Goal: Task Accomplishment & Management: Manage account settings

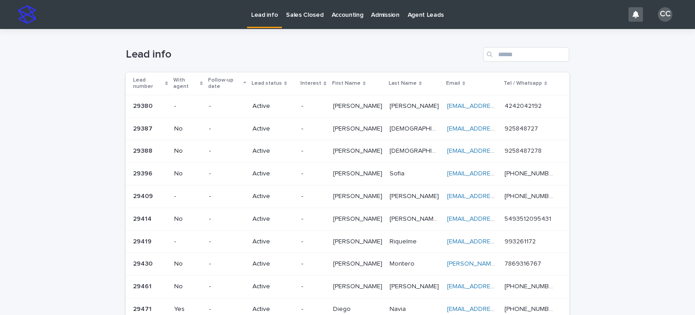
click at [305, 14] on p "Sales Closed" at bounding box center [304, 9] width 37 height 19
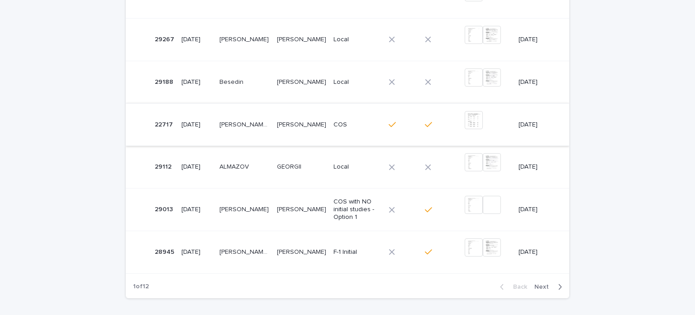
scroll to position [362, 0]
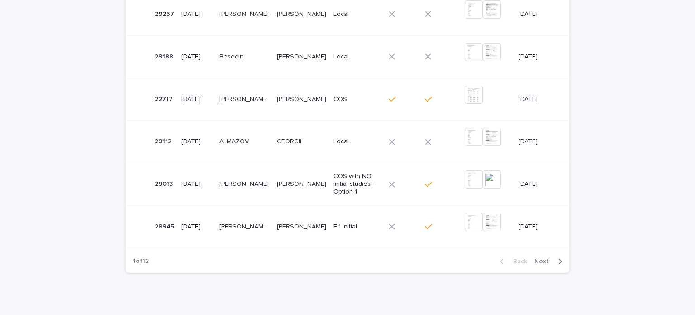
click at [548, 259] on span "Next" at bounding box center [545, 261] width 20 height 6
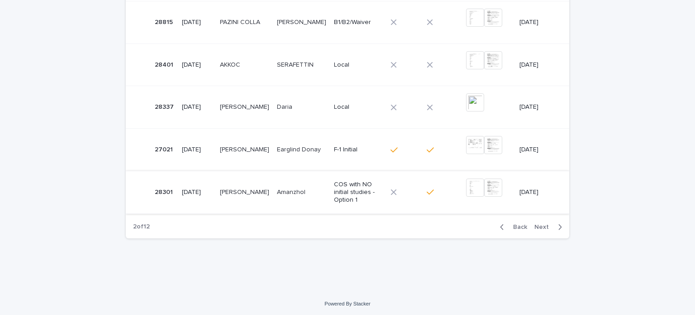
scroll to position [397, 0]
click at [543, 225] on span "Next" at bounding box center [545, 226] width 20 height 6
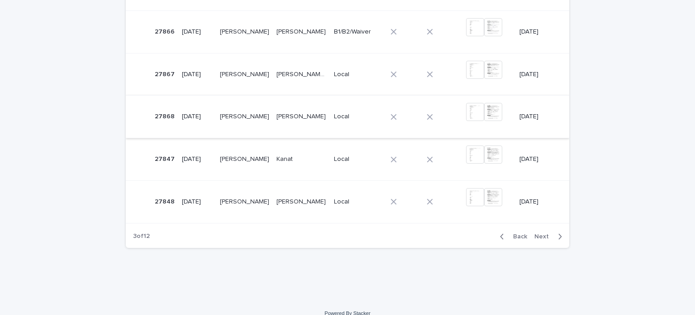
scroll to position [397, 0]
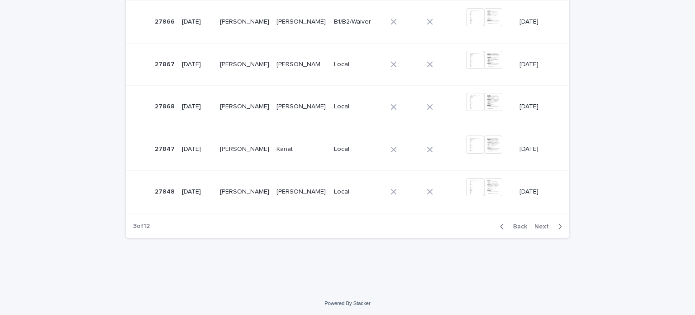
click at [541, 225] on span "Next" at bounding box center [545, 226] width 20 height 6
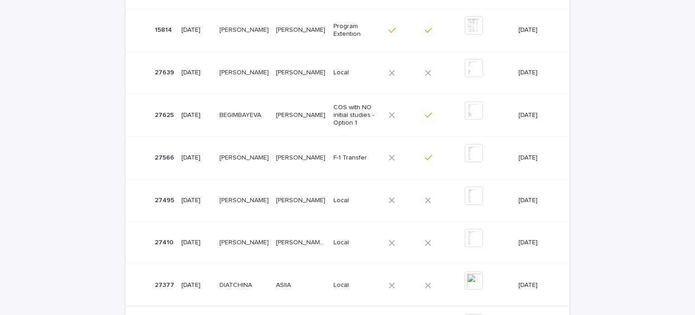
scroll to position [397, 0]
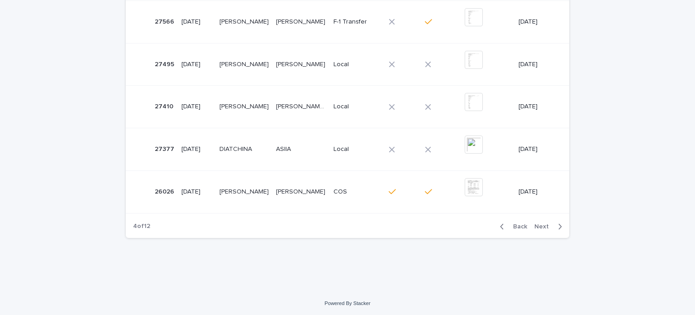
click at [508, 225] on span "Back" at bounding box center [517, 226] width 19 height 6
click at [514, 225] on span "Back" at bounding box center [517, 226] width 19 height 6
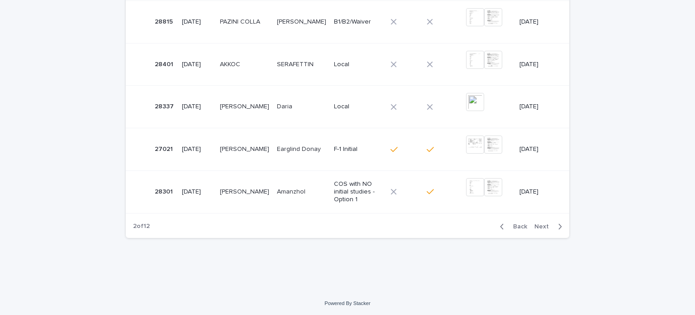
click at [514, 225] on span "Back" at bounding box center [517, 226] width 19 height 6
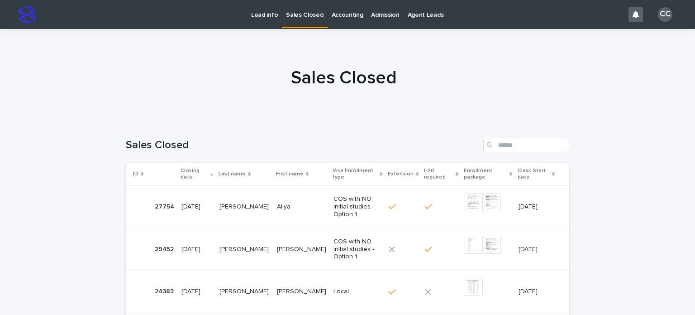
click at [263, 18] on p "Lead info" at bounding box center [264, 9] width 27 height 19
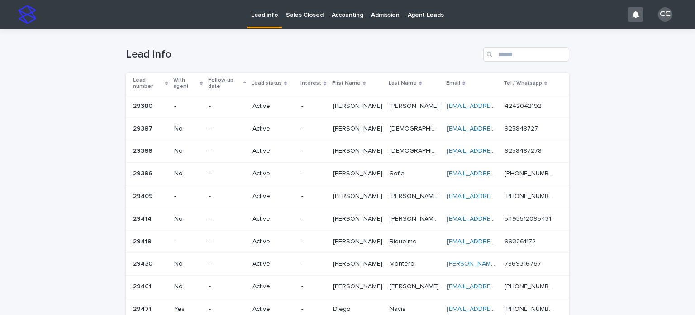
click at [325, 102] on p "-" at bounding box center [313, 106] width 24 height 8
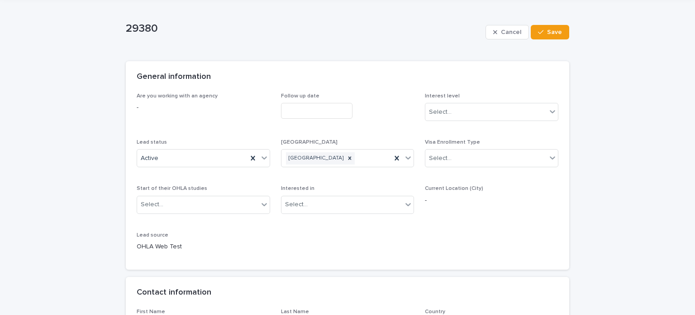
scroll to position [136, 0]
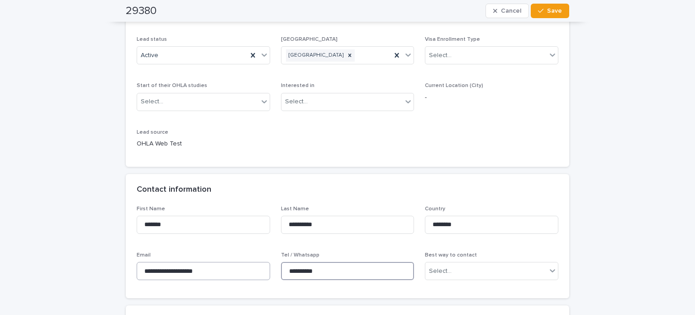
drag, startPoint x: 346, startPoint y: 269, endPoint x: 239, endPoint y: 268, distance: 107.3
click at [239, 268] on div "**********" at bounding box center [348, 246] width 422 height 82
drag, startPoint x: 219, startPoint y: 271, endPoint x: 141, endPoint y: 263, distance: 77.8
click at [141, 263] on input "**********" at bounding box center [204, 271] width 134 height 18
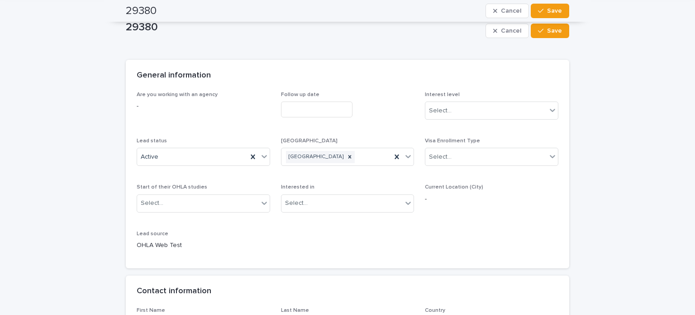
scroll to position [0, 0]
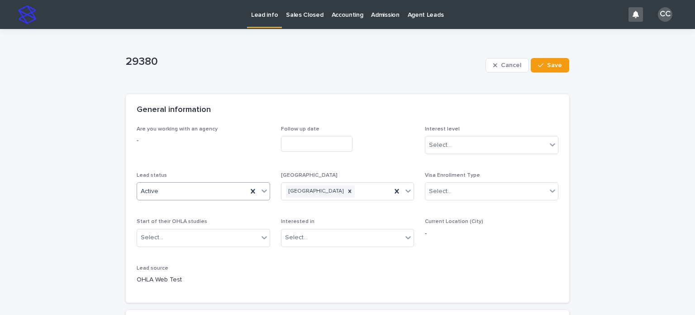
click at [196, 182] on div "Active" at bounding box center [204, 191] width 134 height 18
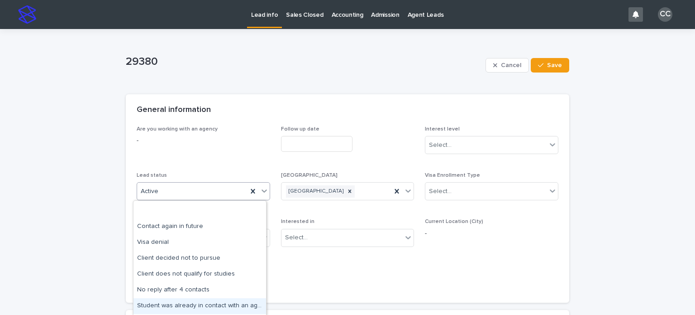
scroll to position [91, 0]
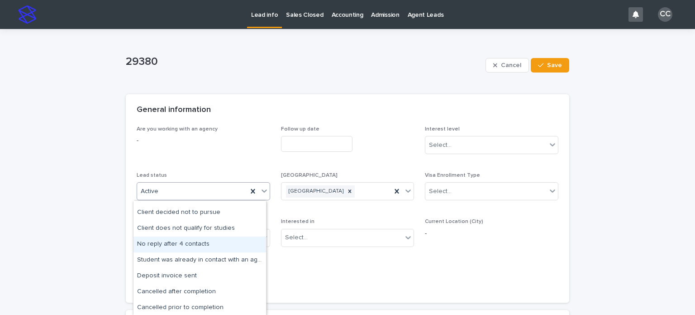
click at [182, 245] on div "No reply after 4 contacts" at bounding box center [200, 244] width 133 height 16
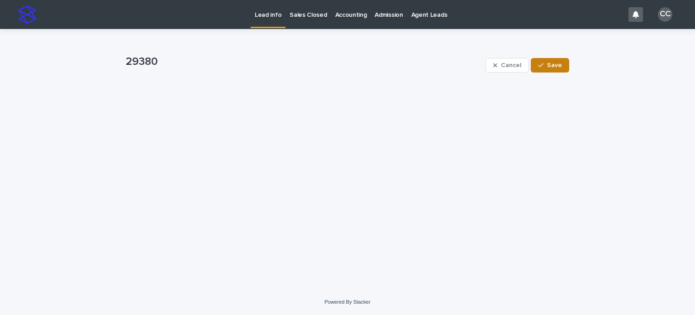
click at [554, 64] on span "Save" at bounding box center [554, 65] width 15 height 6
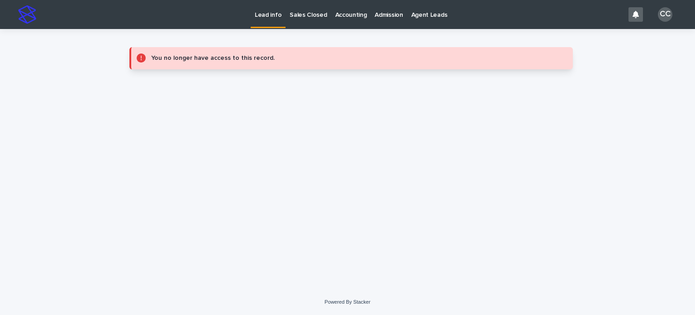
click at [272, 16] on p "Lead info" at bounding box center [268, 9] width 27 height 19
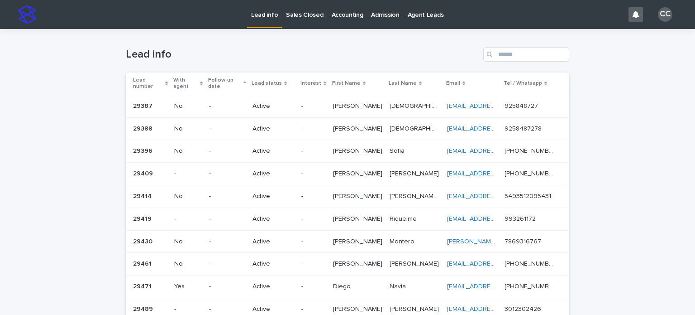
click at [288, 102] on p "Active" at bounding box center [274, 106] width 42 height 8
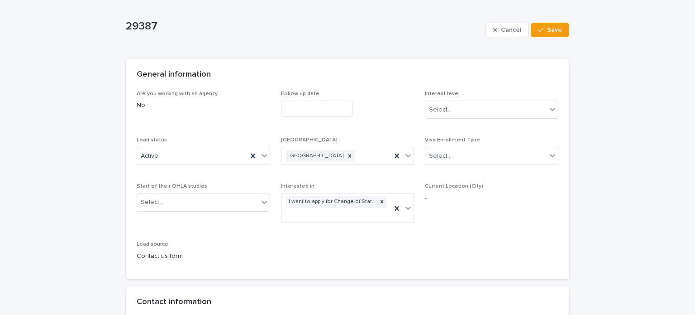
scroll to position [45, 0]
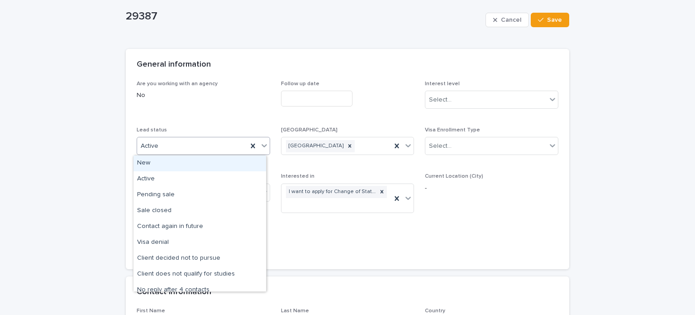
click at [186, 143] on div "Active" at bounding box center [192, 146] width 110 height 15
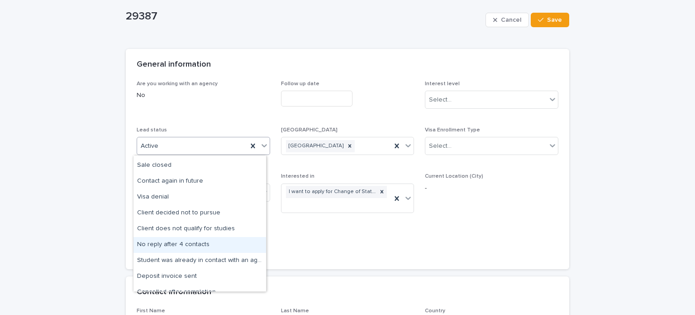
click at [187, 242] on div "No reply after 4 contacts" at bounding box center [200, 245] width 133 height 16
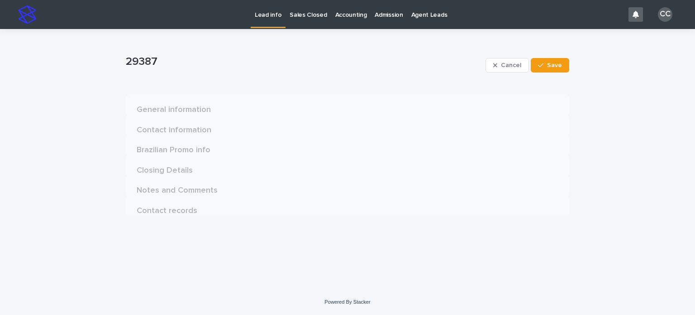
scroll to position [0, 0]
click at [509, 68] on span "Cancel" at bounding box center [511, 65] width 20 height 6
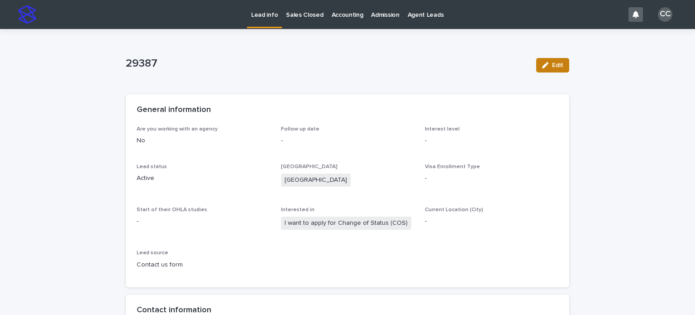
click at [546, 64] on div "button" at bounding box center [547, 65] width 10 height 6
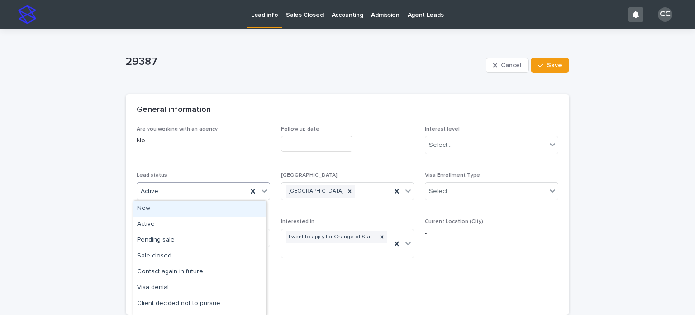
click at [199, 190] on div "Active" at bounding box center [192, 191] width 110 height 15
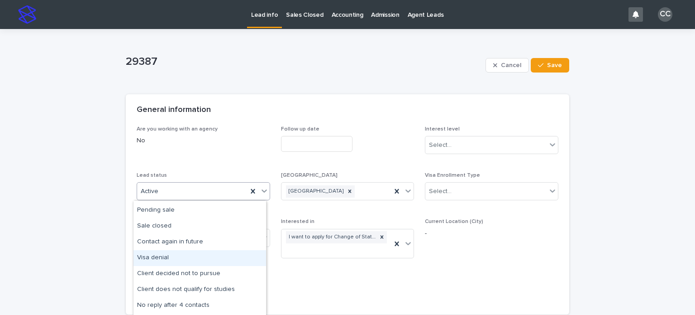
scroll to position [45, 0]
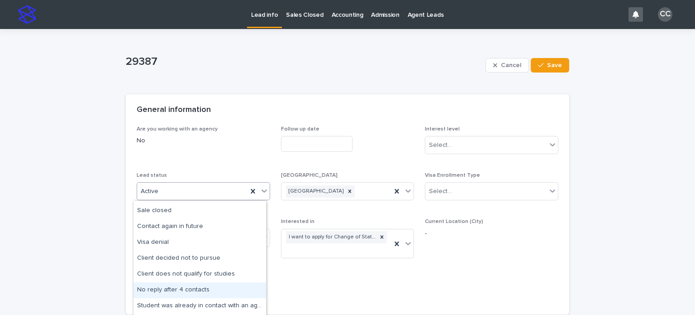
click at [183, 286] on div "No reply after 4 contacts" at bounding box center [200, 290] width 133 height 16
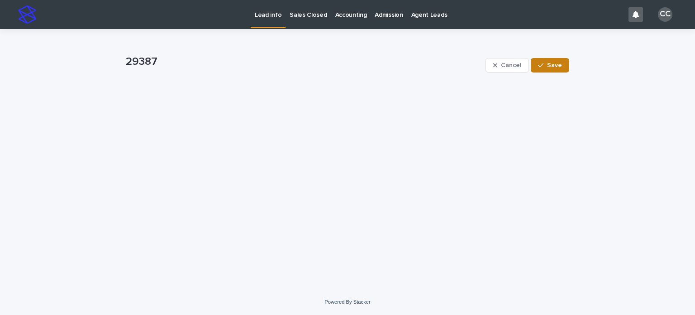
click at [549, 63] on span "Save" at bounding box center [554, 65] width 15 height 6
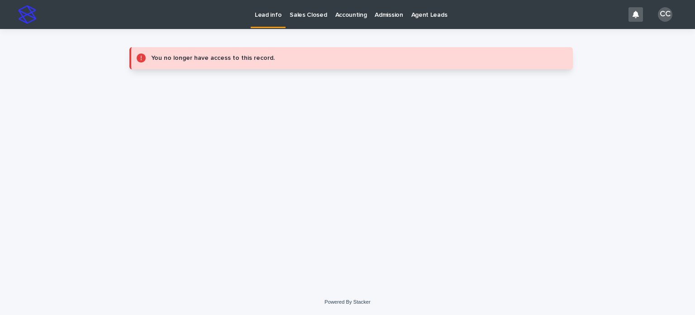
click at [266, 17] on p "Lead info" at bounding box center [268, 9] width 27 height 19
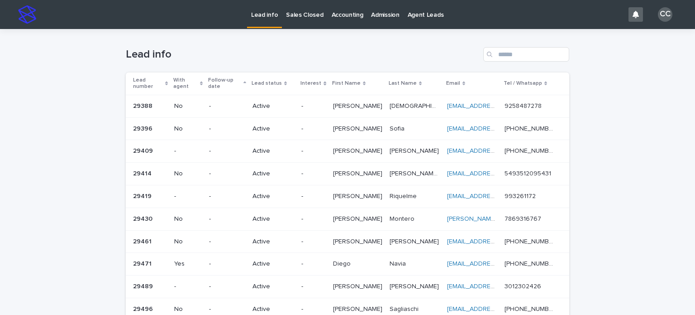
click at [290, 102] on p "Active" at bounding box center [274, 106] width 42 height 8
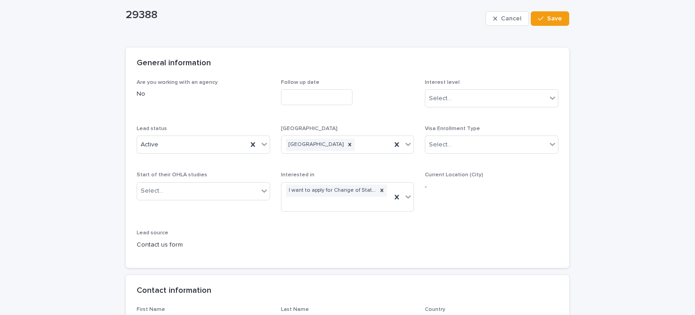
scroll to position [136, 0]
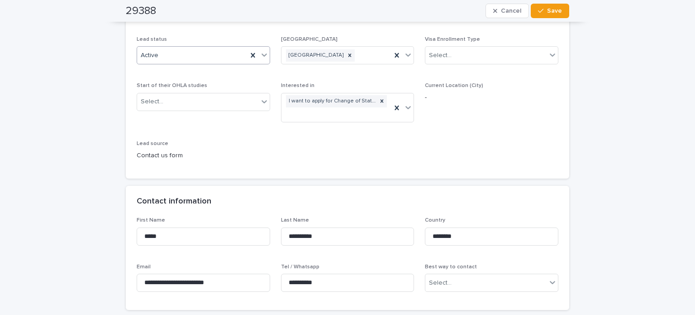
click at [192, 63] on div "Active" at bounding box center [204, 55] width 134 height 18
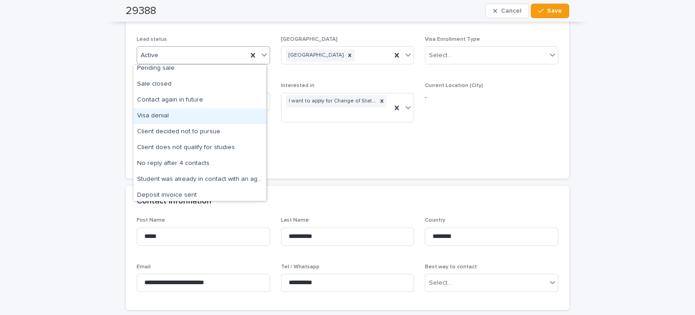
scroll to position [70, 0]
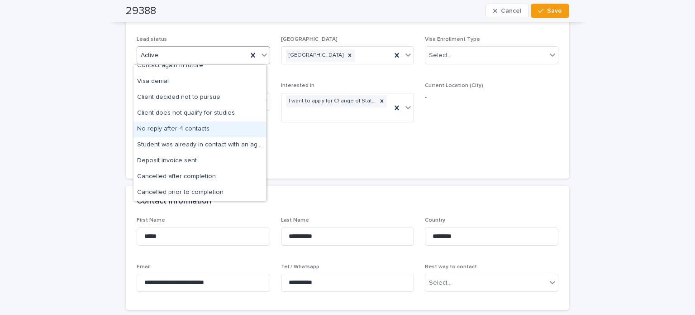
click at [192, 127] on div "No reply after 4 contacts" at bounding box center [200, 129] width 133 height 16
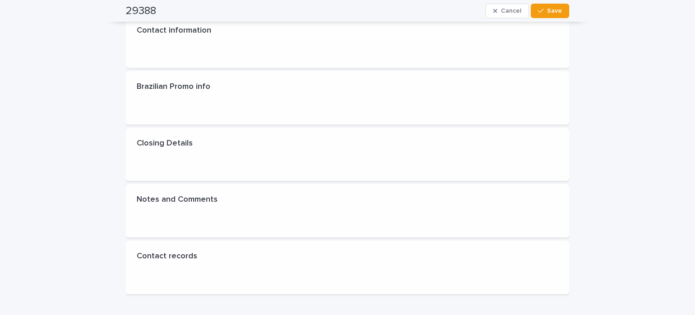
scroll to position [0, 0]
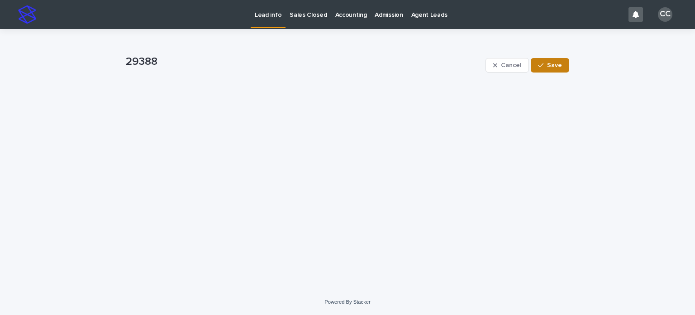
click at [554, 64] on span "Save" at bounding box center [554, 65] width 15 height 6
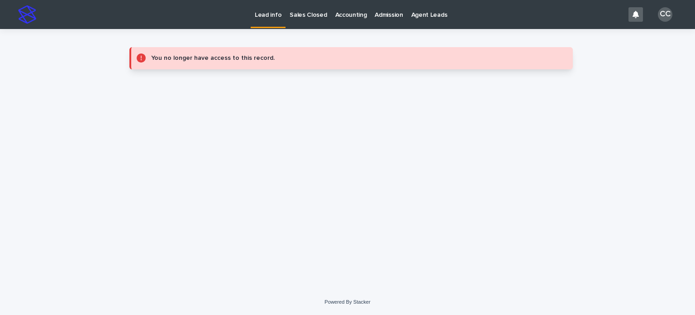
click at [263, 16] on p "Lead info" at bounding box center [268, 9] width 27 height 19
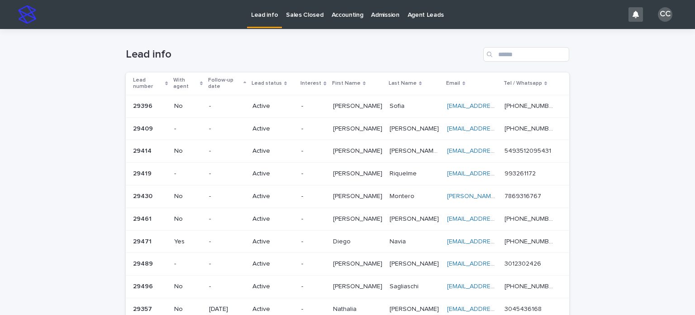
click at [325, 105] on div "-" at bounding box center [313, 106] width 24 height 15
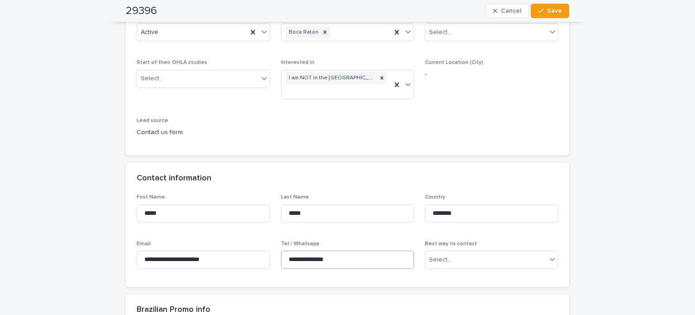
scroll to position [181, 0]
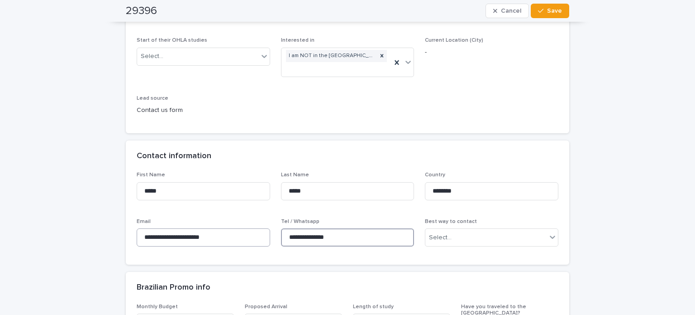
drag, startPoint x: 342, startPoint y: 240, endPoint x: 217, endPoint y: 235, distance: 125.0
click at [217, 235] on div "**********" at bounding box center [348, 213] width 422 height 82
drag, startPoint x: 234, startPoint y: 232, endPoint x: 128, endPoint y: 224, distance: 105.7
click at [128, 224] on div "**********" at bounding box center [348, 218] width 444 height 93
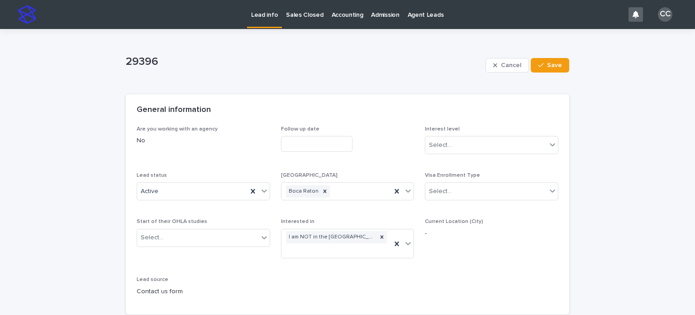
click at [262, 19] on link "Lead info" at bounding box center [264, 13] width 35 height 27
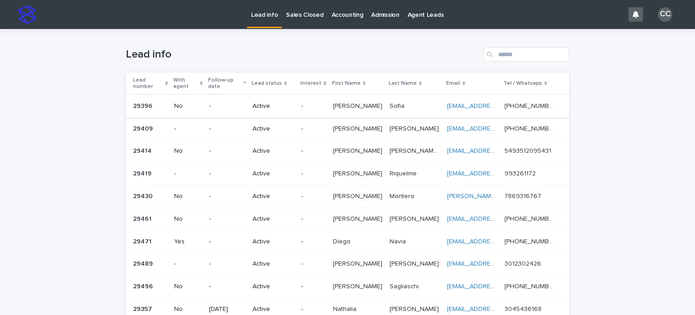
scroll to position [45, 0]
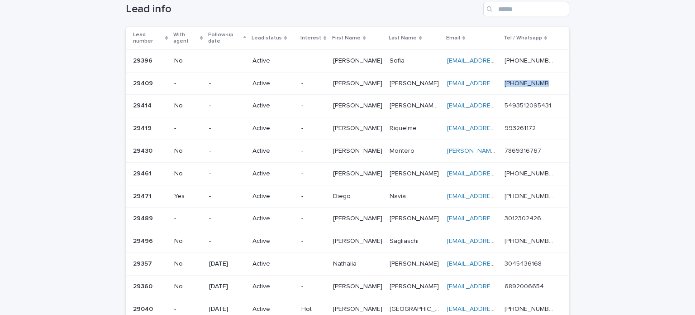
drag, startPoint x: 546, startPoint y: 74, endPoint x: 502, endPoint y: 75, distance: 44.4
click at [505, 80] on div "+1 2109027834 +1 2109027834" at bounding box center [530, 84] width 50 height 8
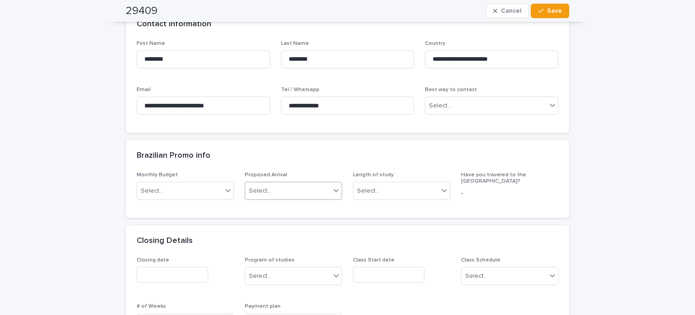
scroll to position [317, 0]
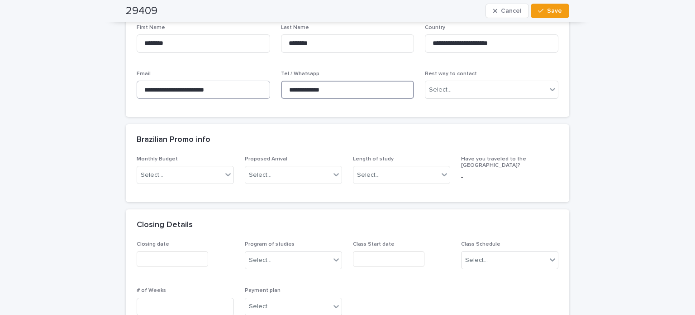
drag, startPoint x: 333, startPoint y: 90, endPoint x: 250, endPoint y: 89, distance: 83.3
click at [250, 89] on div "**********" at bounding box center [348, 65] width 422 height 82
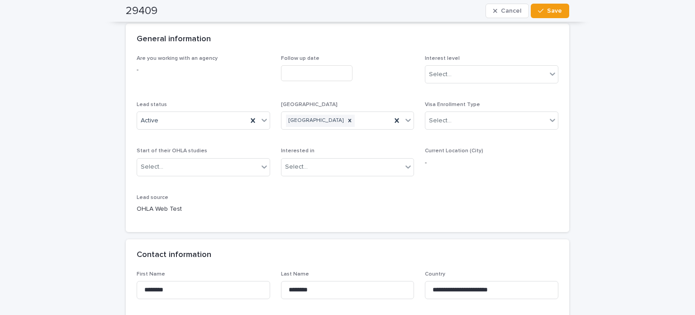
scroll to position [0, 0]
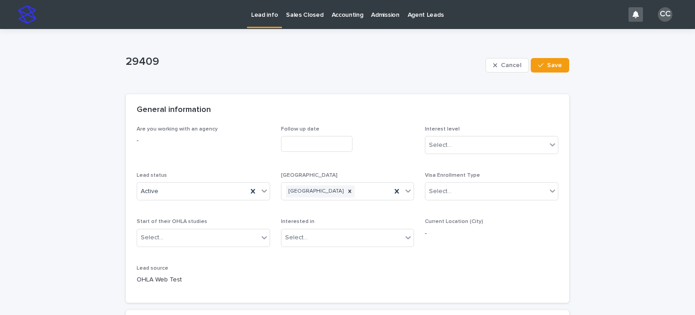
click at [254, 23] on link "Lead info" at bounding box center [264, 13] width 35 height 27
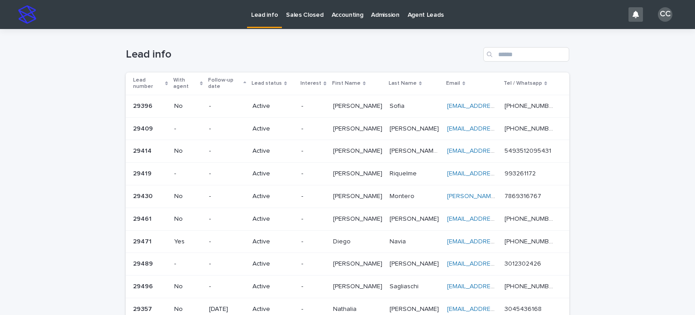
click at [325, 147] on p "-" at bounding box center [313, 151] width 24 height 8
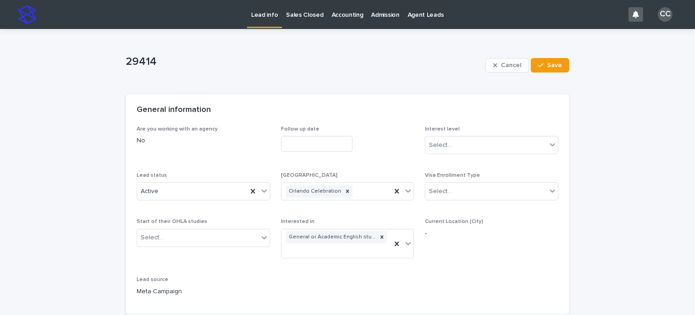
scroll to position [136, 0]
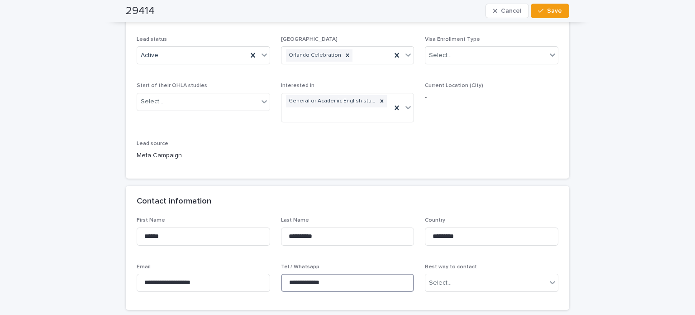
drag, startPoint x: 339, startPoint y: 285, endPoint x: 279, endPoint y: 280, distance: 60.4
click at [281, 280] on input "**********" at bounding box center [348, 282] width 134 height 18
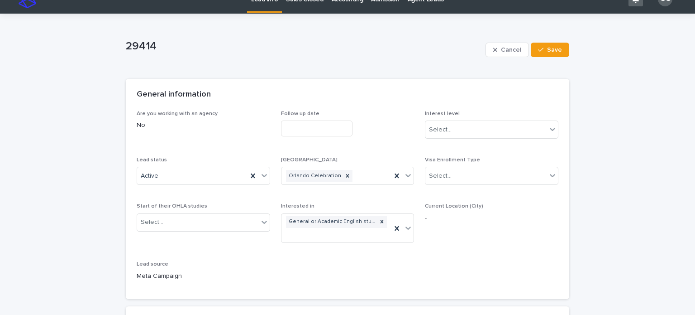
scroll to position [0, 0]
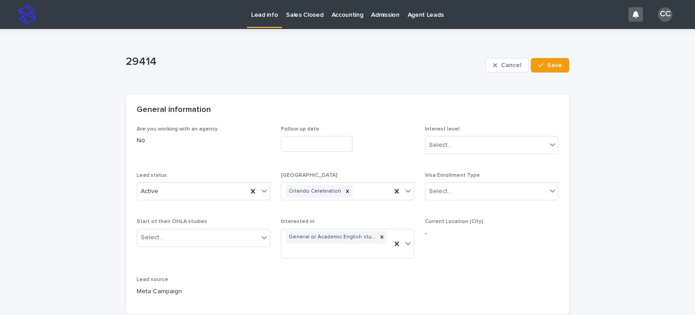
click at [267, 21] on link "Lead info" at bounding box center [264, 13] width 35 height 27
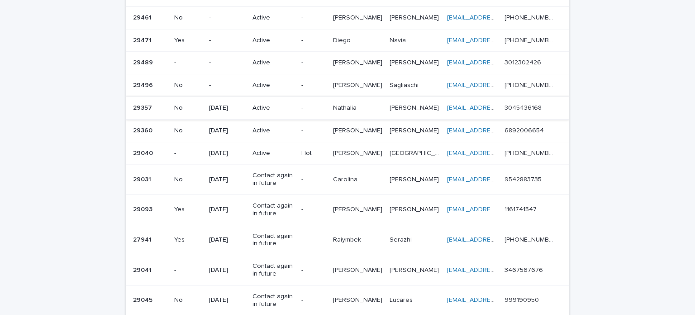
scroll to position [181, 0]
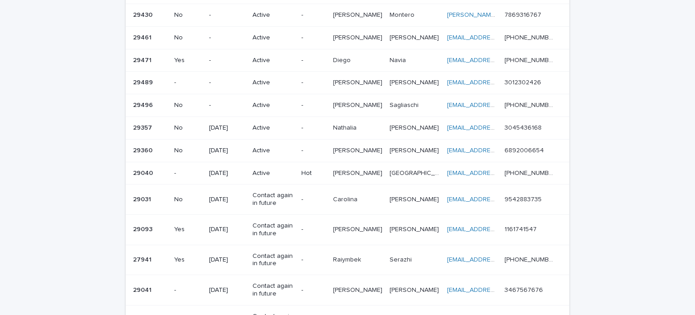
click at [294, 101] on p "Active" at bounding box center [274, 105] width 42 height 8
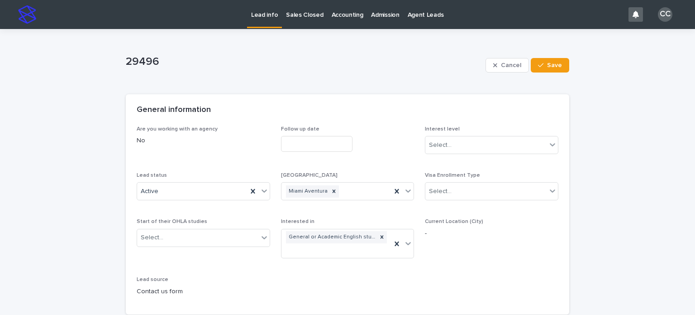
click at [268, 16] on p "Lead info" at bounding box center [264, 9] width 27 height 19
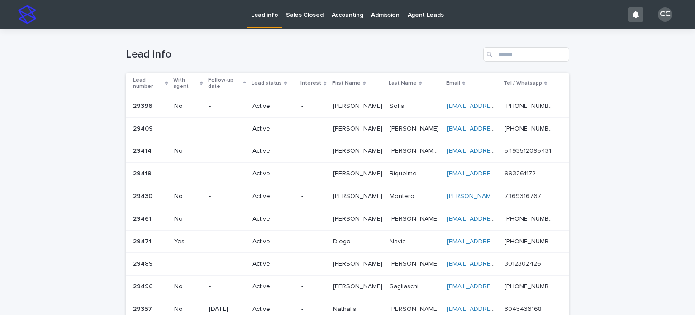
click at [348, 144] on td "Roxana Roxana" at bounding box center [358, 151] width 57 height 23
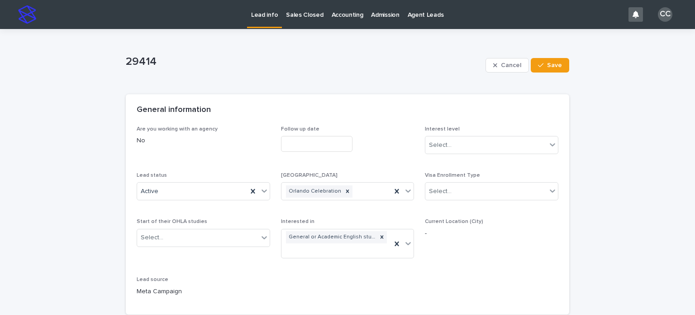
click at [267, 14] on p "Lead info" at bounding box center [264, 9] width 27 height 19
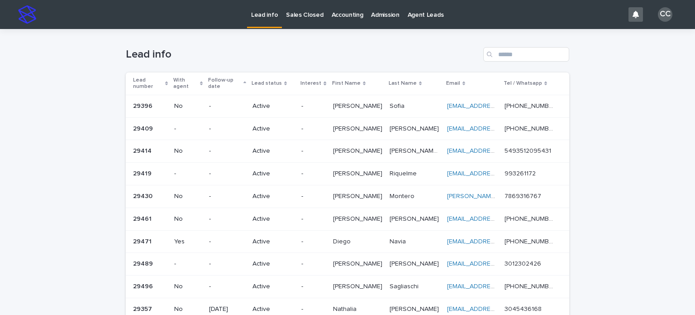
click at [351, 171] on div "Néstor Néstor" at bounding box center [357, 173] width 49 height 15
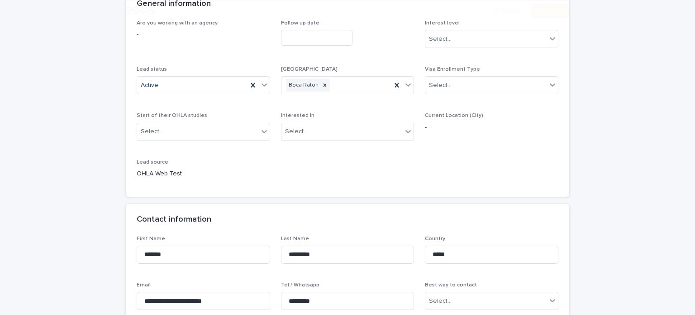
scroll to position [181, 0]
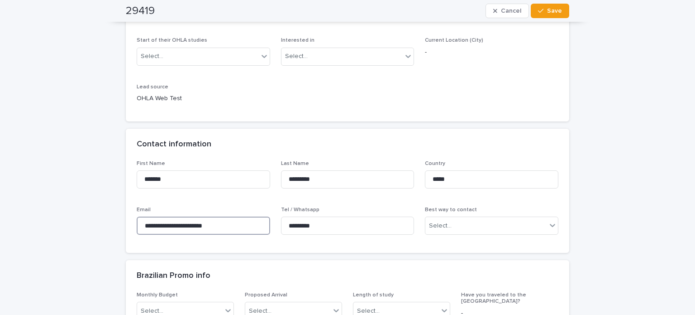
drag, startPoint x: 227, startPoint y: 223, endPoint x: 119, endPoint y: 221, distance: 108.2
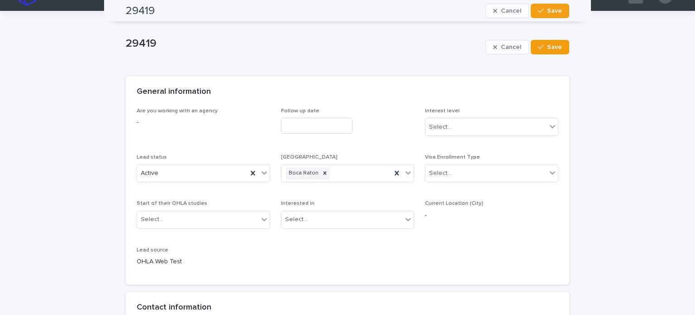
scroll to position [0, 0]
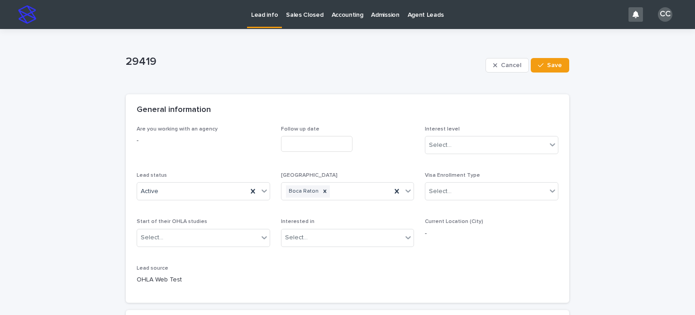
click at [268, 17] on p "Lead info" at bounding box center [264, 9] width 27 height 19
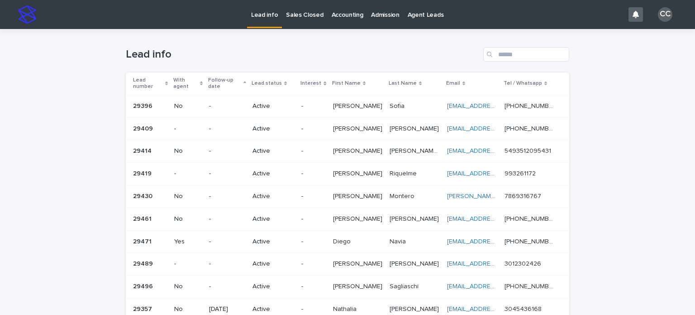
click at [353, 213] on p "[PERSON_NAME]" at bounding box center [358, 218] width 51 height 10
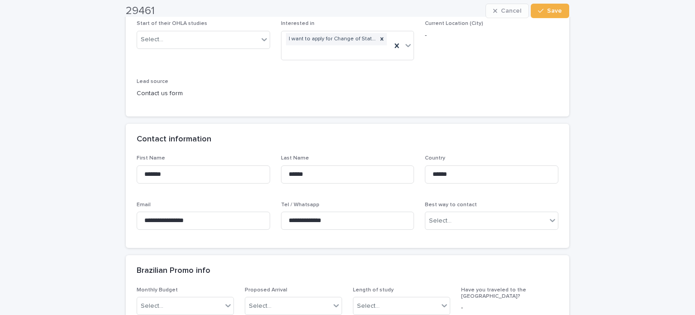
scroll to position [272, 0]
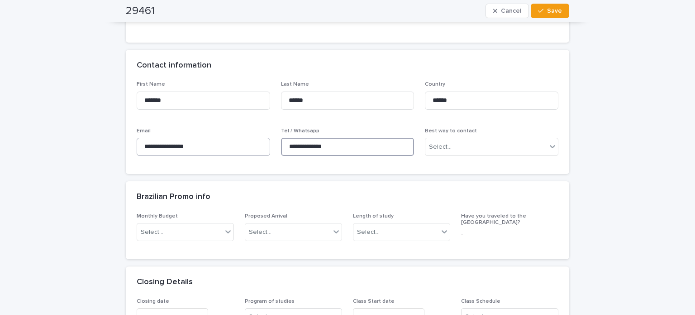
drag, startPoint x: 339, startPoint y: 143, endPoint x: 242, endPoint y: 143, distance: 96.9
click at [242, 143] on div "**********" at bounding box center [348, 122] width 422 height 82
drag, startPoint x: 211, startPoint y: 149, endPoint x: 122, endPoint y: 141, distance: 90.0
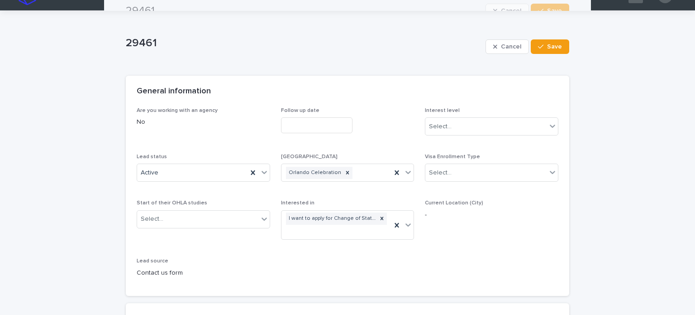
scroll to position [0, 0]
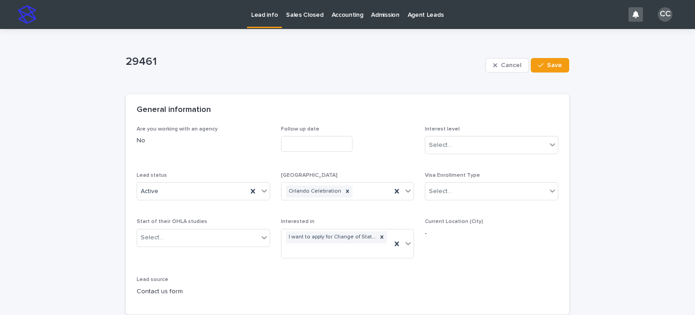
click at [264, 12] on p "Lead info" at bounding box center [264, 9] width 27 height 19
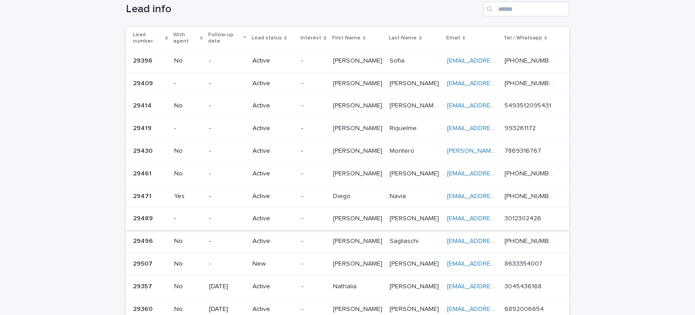
scroll to position [91, 0]
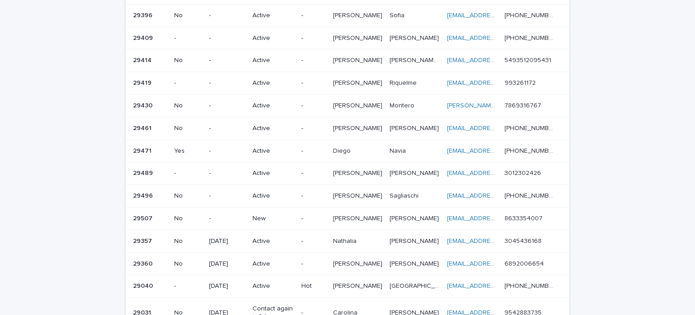
click at [268, 147] on p "Active" at bounding box center [274, 151] width 42 height 8
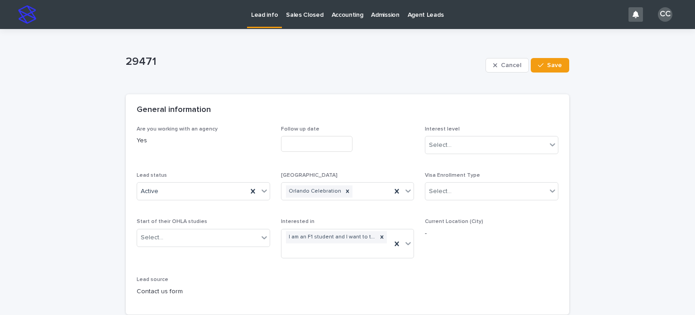
click at [268, 14] on p "Lead info" at bounding box center [264, 9] width 27 height 19
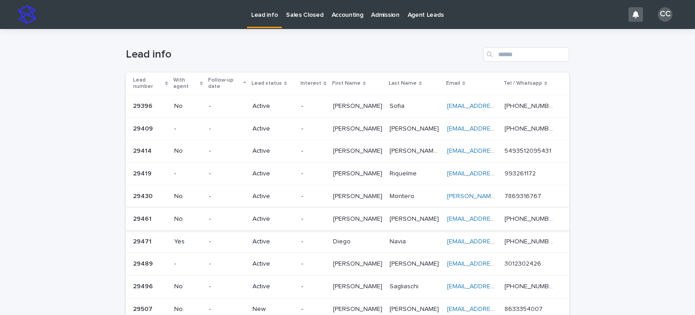
scroll to position [91, 0]
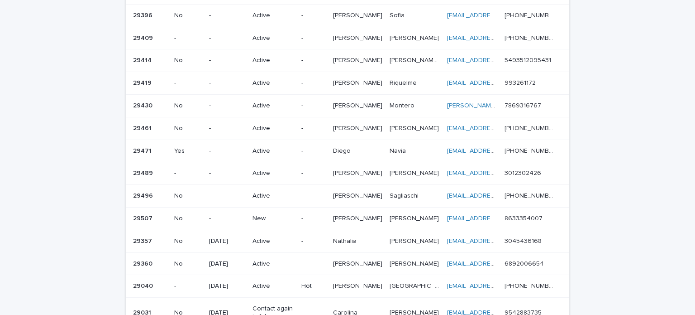
click at [268, 124] on p "Active" at bounding box center [274, 128] width 42 height 8
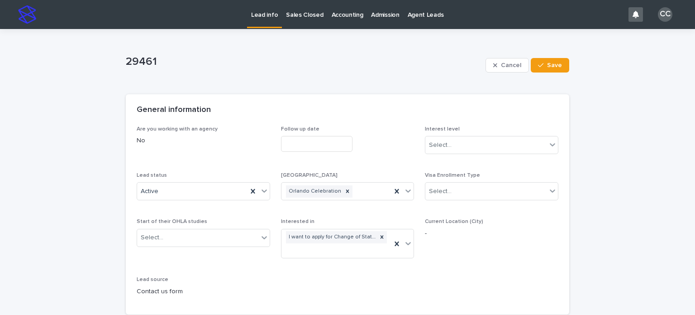
click at [263, 18] on p "Lead info" at bounding box center [264, 9] width 27 height 19
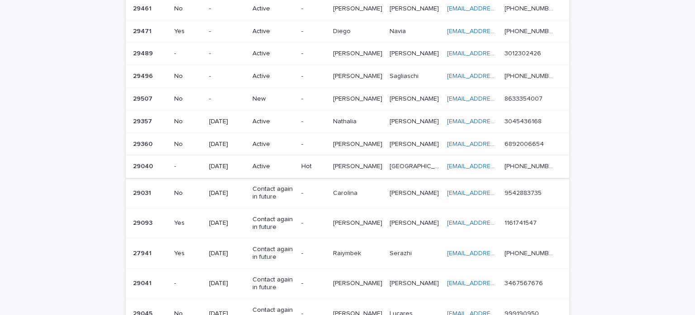
scroll to position [226, 0]
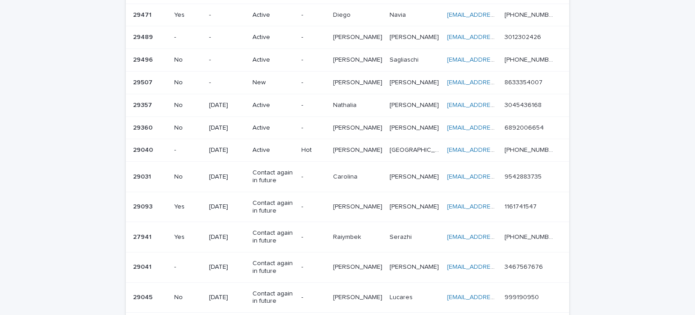
click at [276, 75] on div "New" at bounding box center [274, 82] width 42 height 15
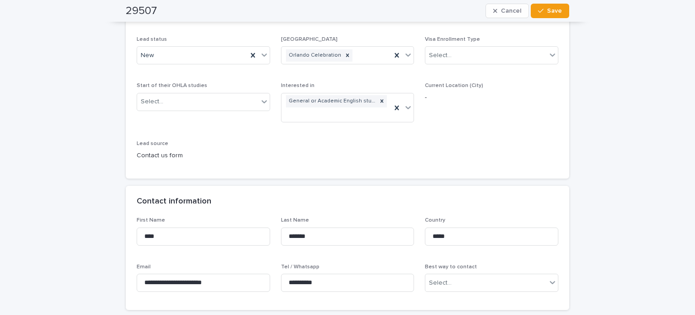
scroll to position [226, 0]
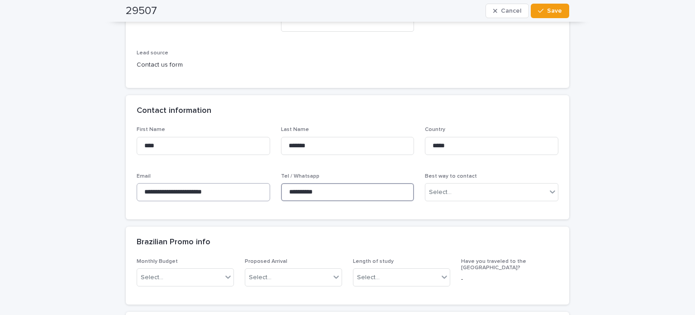
drag, startPoint x: 328, startPoint y: 189, endPoint x: 252, endPoint y: 189, distance: 76.0
click at [252, 189] on div "**********" at bounding box center [348, 167] width 422 height 82
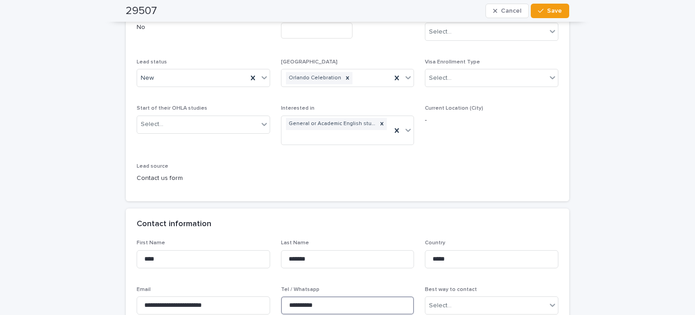
scroll to position [91, 0]
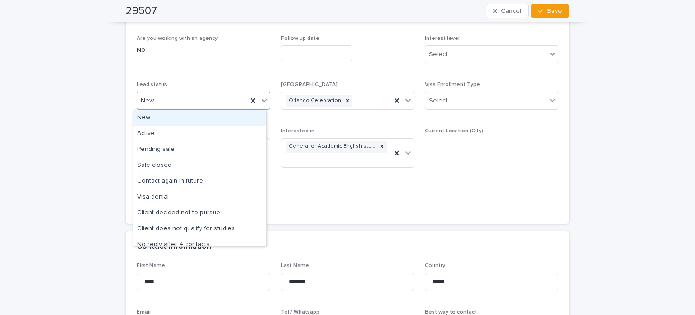
click at [179, 96] on div "New" at bounding box center [192, 100] width 110 height 15
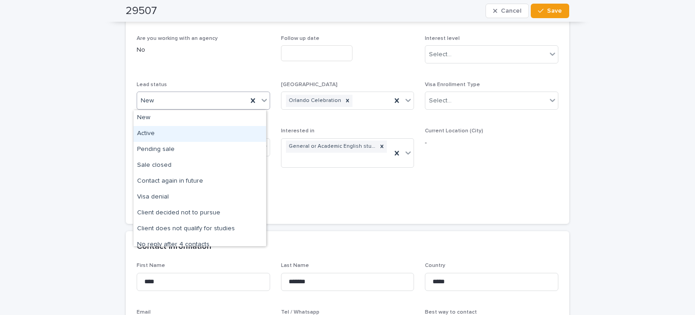
click at [160, 128] on div "Active" at bounding box center [200, 134] width 133 height 16
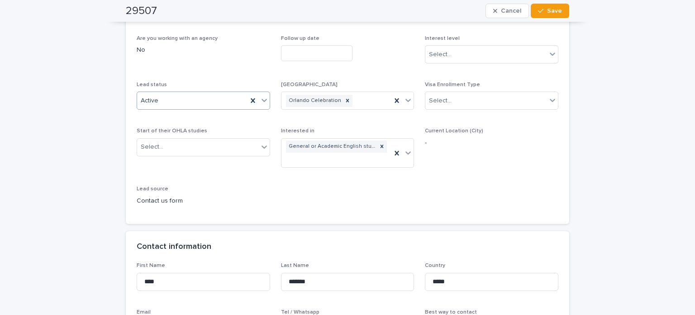
click at [538, 19] on div "29507 Cancel Save" at bounding box center [348, 11] width 444 height 22
click at [547, 14] on span "Save" at bounding box center [554, 11] width 15 height 6
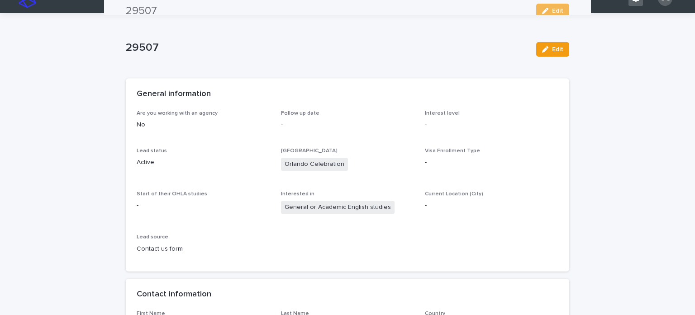
scroll to position [0, 0]
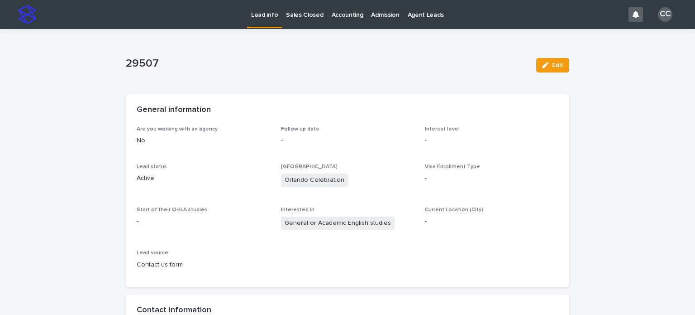
click at [260, 14] on p "Lead info" at bounding box center [264, 9] width 27 height 19
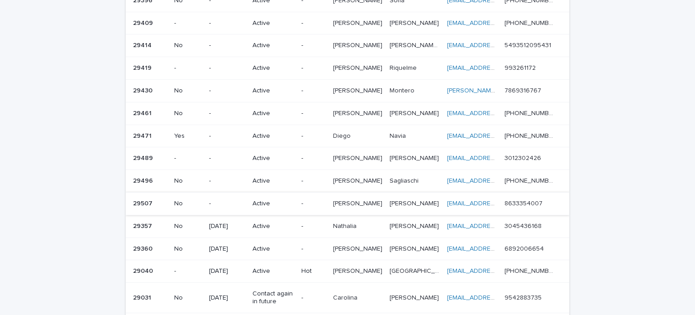
scroll to position [91, 0]
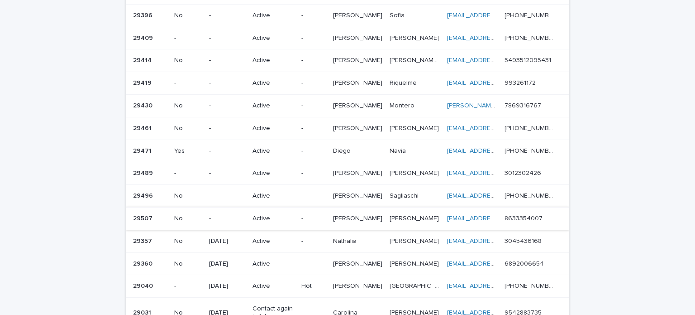
click at [360, 123] on p "[PERSON_NAME]" at bounding box center [358, 128] width 51 height 10
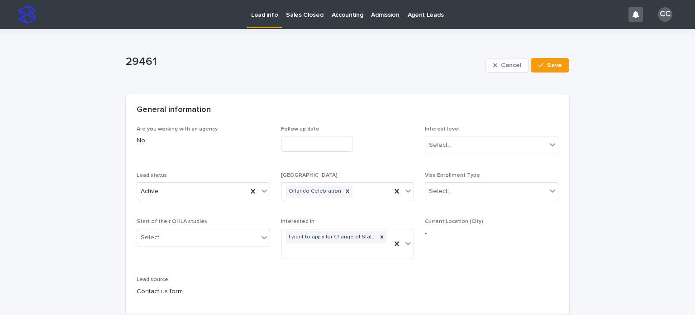
click at [271, 9] on p "Lead info" at bounding box center [264, 9] width 27 height 19
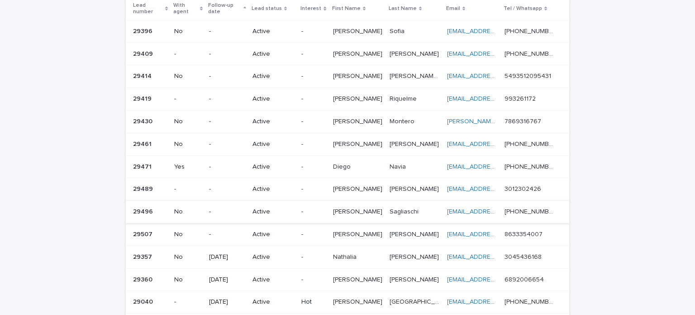
scroll to position [91, 0]
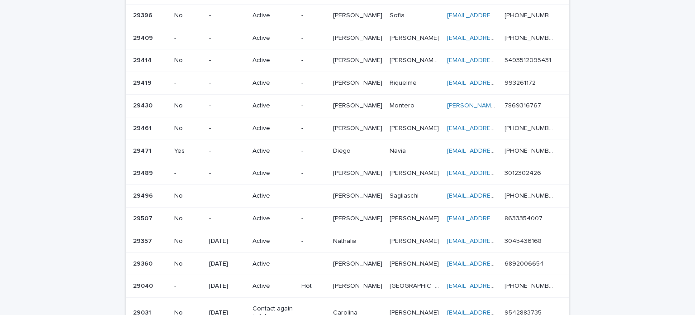
click at [401, 148] on div "Navia Navia" at bounding box center [415, 150] width 50 height 15
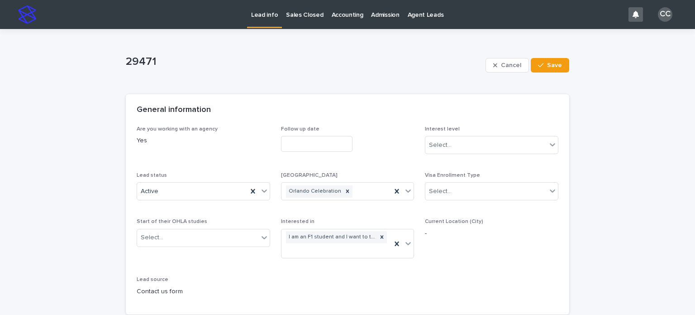
click at [266, 6] on p "Lead info" at bounding box center [264, 9] width 27 height 19
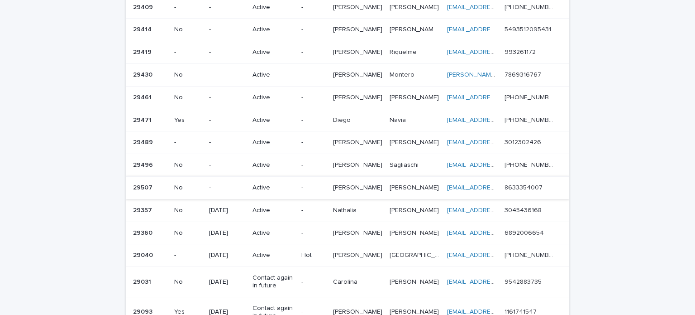
scroll to position [136, 0]
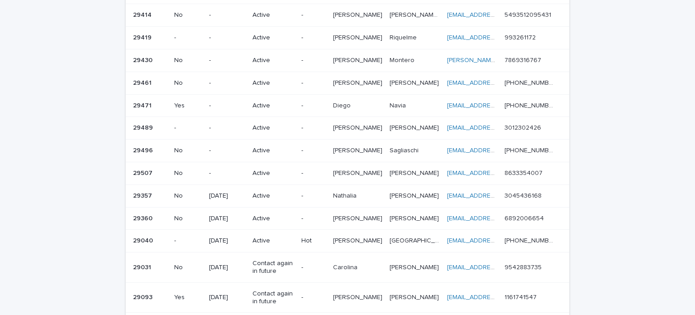
click at [375, 124] on p at bounding box center [357, 128] width 49 height 8
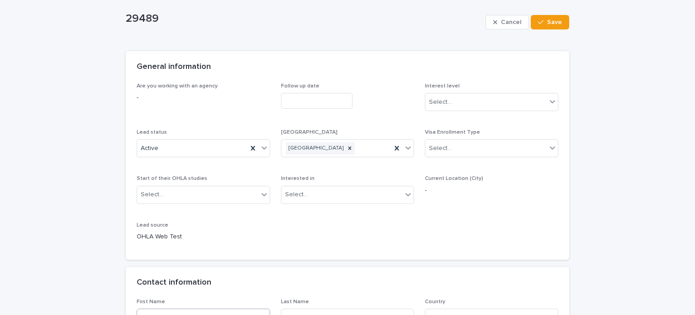
scroll to position [181, 0]
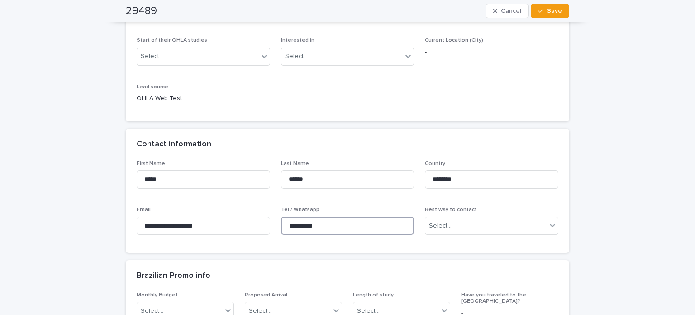
drag, startPoint x: 334, startPoint y: 224, endPoint x: 278, endPoint y: 222, distance: 55.7
click at [281, 222] on input "**********" at bounding box center [348, 225] width 134 height 18
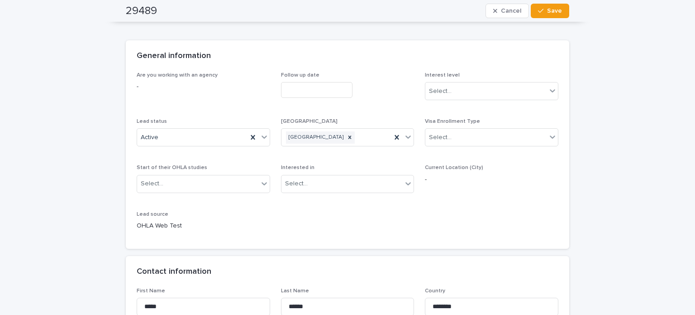
scroll to position [0, 0]
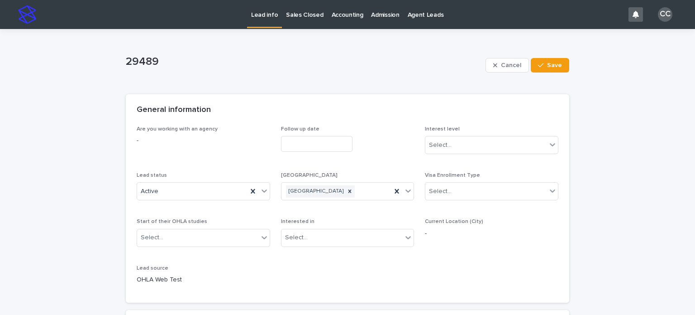
click at [261, 11] on p "Lead info" at bounding box center [264, 9] width 27 height 19
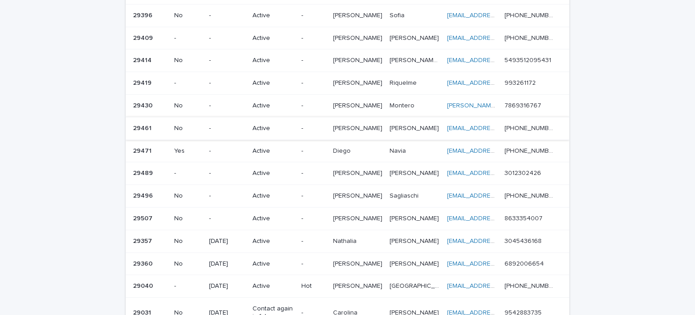
scroll to position [45, 0]
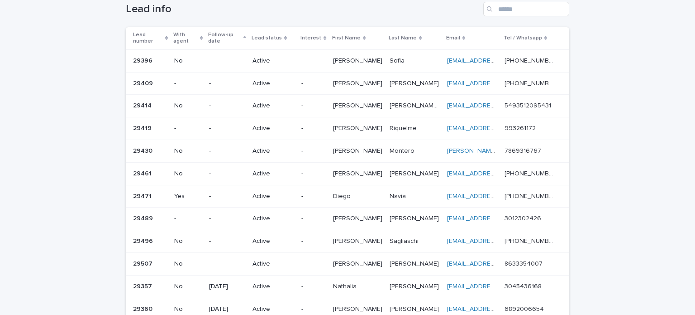
click at [284, 53] on div "Active" at bounding box center [274, 60] width 42 height 15
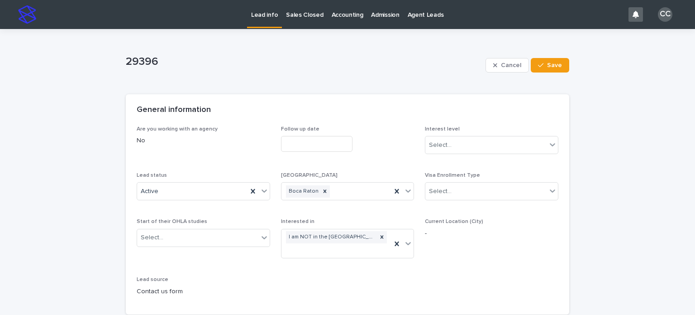
click at [263, 19] on p "Lead info" at bounding box center [264, 9] width 27 height 19
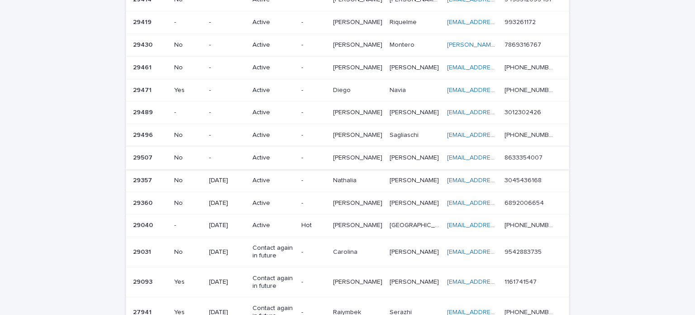
scroll to position [136, 0]
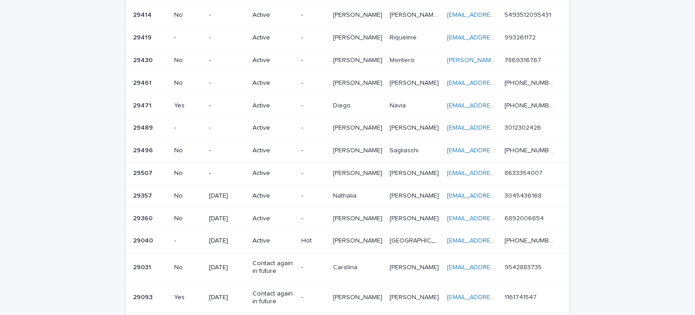
click at [294, 147] on p "Active" at bounding box center [274, 151] width 42 height 8
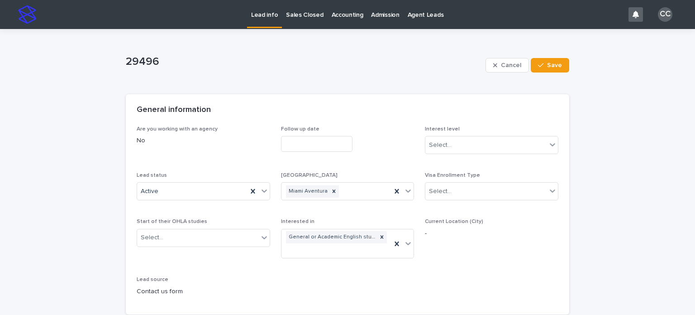
click at [263, 17] on p "Lead info" at bounding box center [264, 9] width 27 height 19
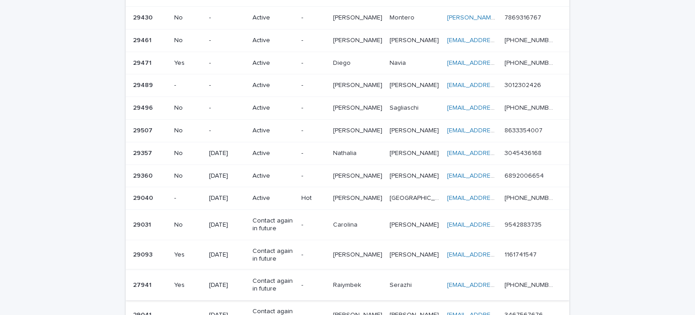
scroll to position [226, 0]
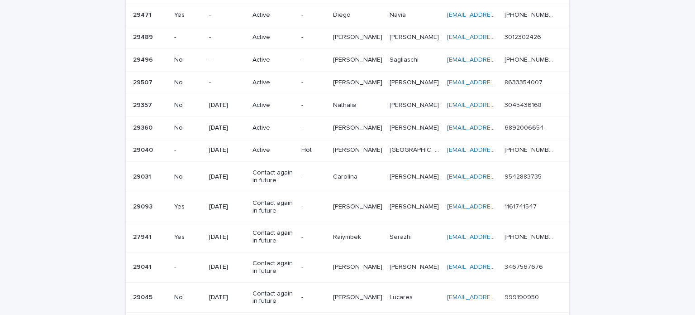
click at [272, 79] on p "Active" at bounding box center [274, 83] width 42 height 8
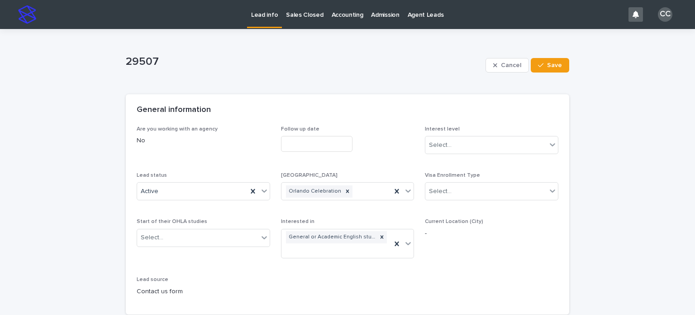
click at [268, 21] on link "Lead info" at bounding box center [264, 13] width 35 height 27
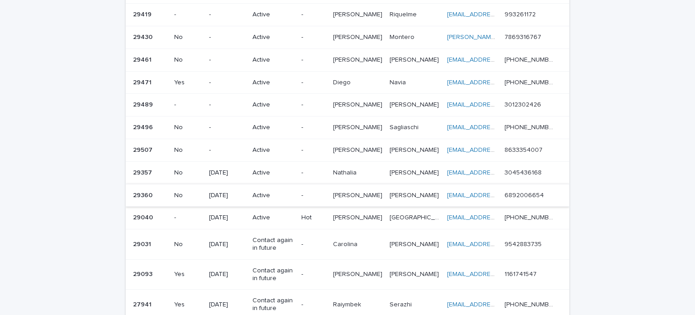
scroll to position [181, 0]
